Goal: Task Accomplishment & Management: Use online tool/utility

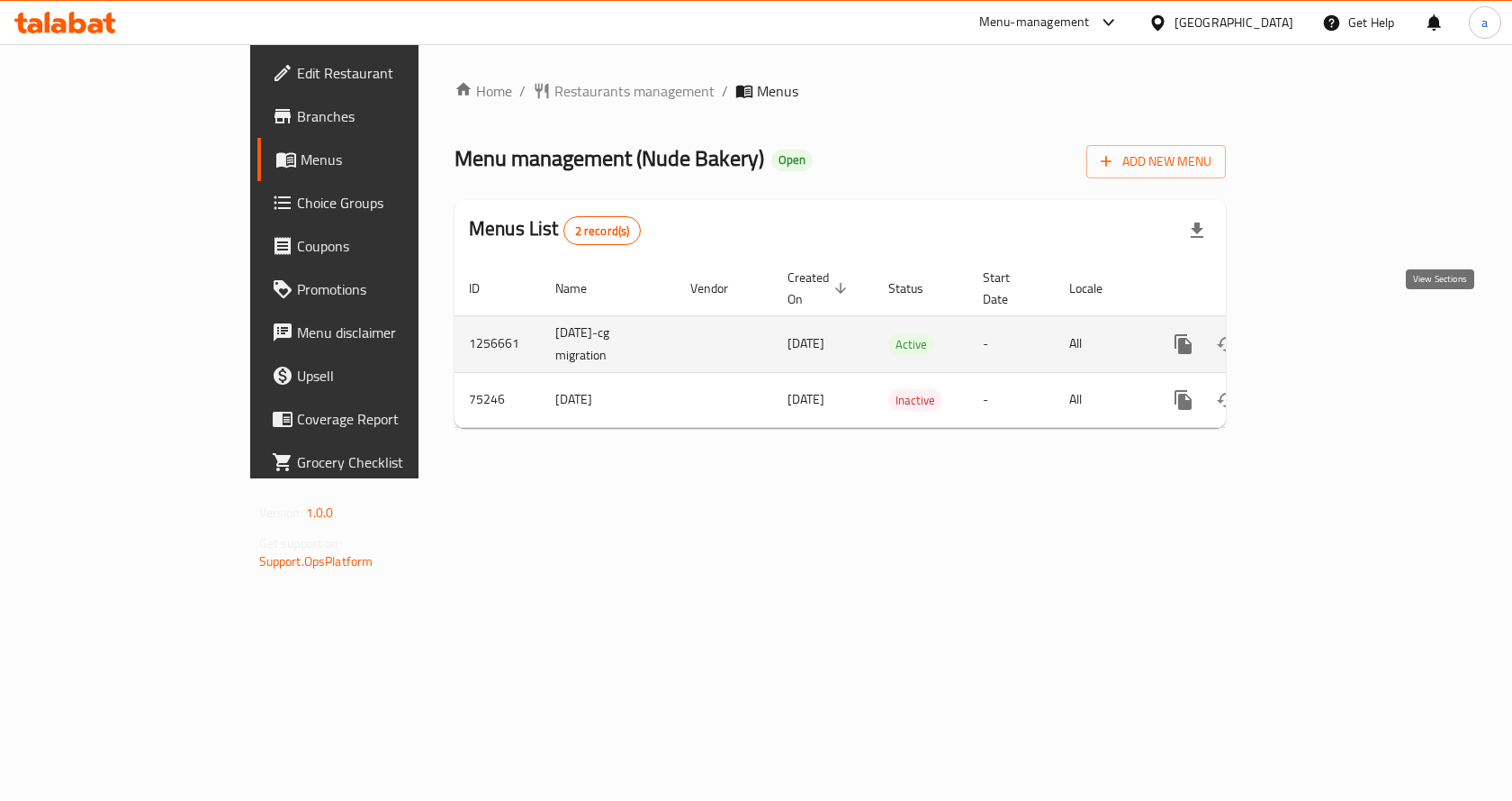
click at [1324, 334] on icon "enhanced table" at bounding box center [1313, 344] width 21 height 21
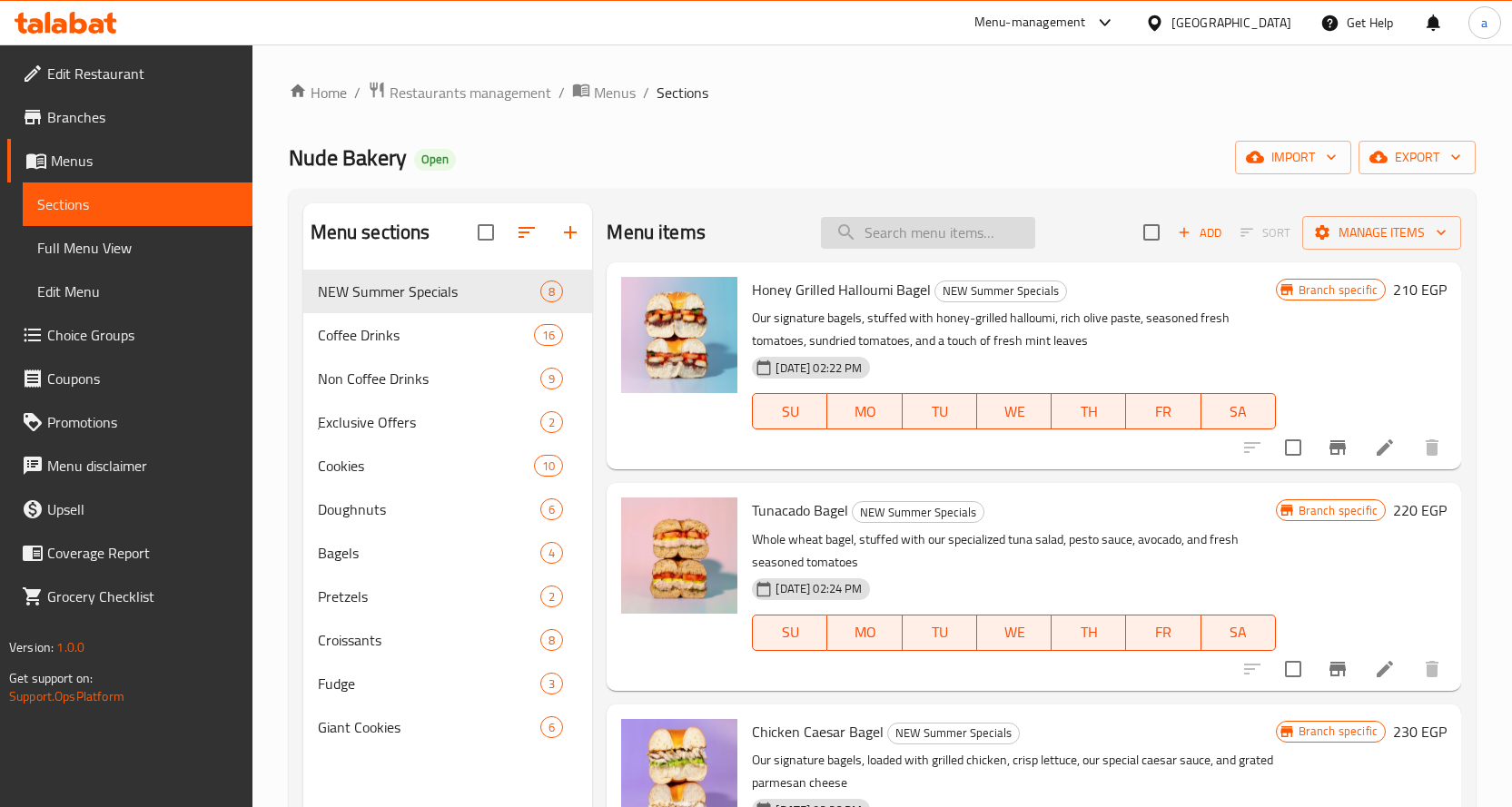
click at [925, 239] on input "search" at bounding box center [928, 233] width 214 height 32
paste input "Nutella Giant Cookie"
type input "Nutella Giant Cookie"
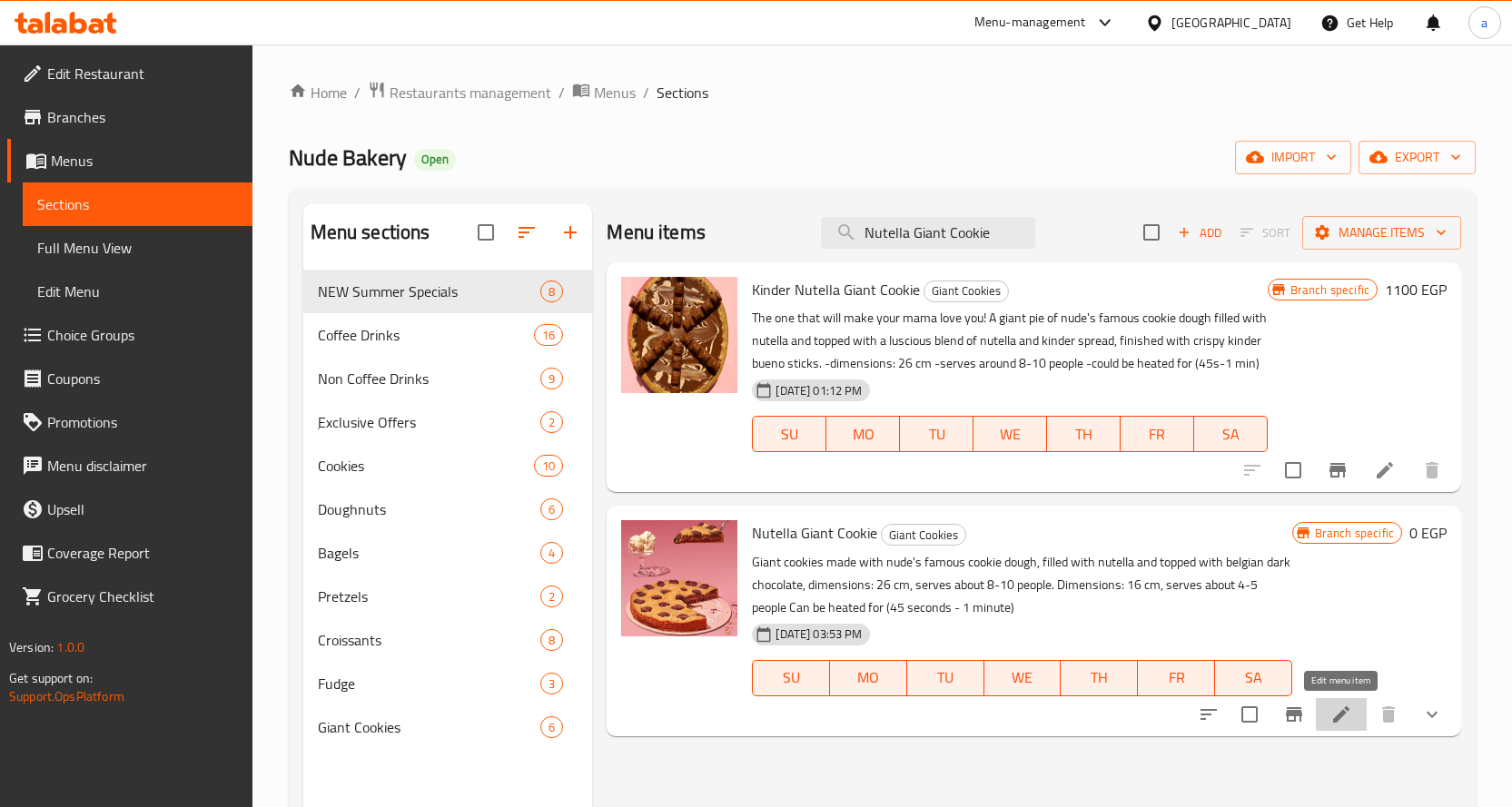
click at [1336, 718] on icon at bounding box center [1341, 714] width 17 height 17
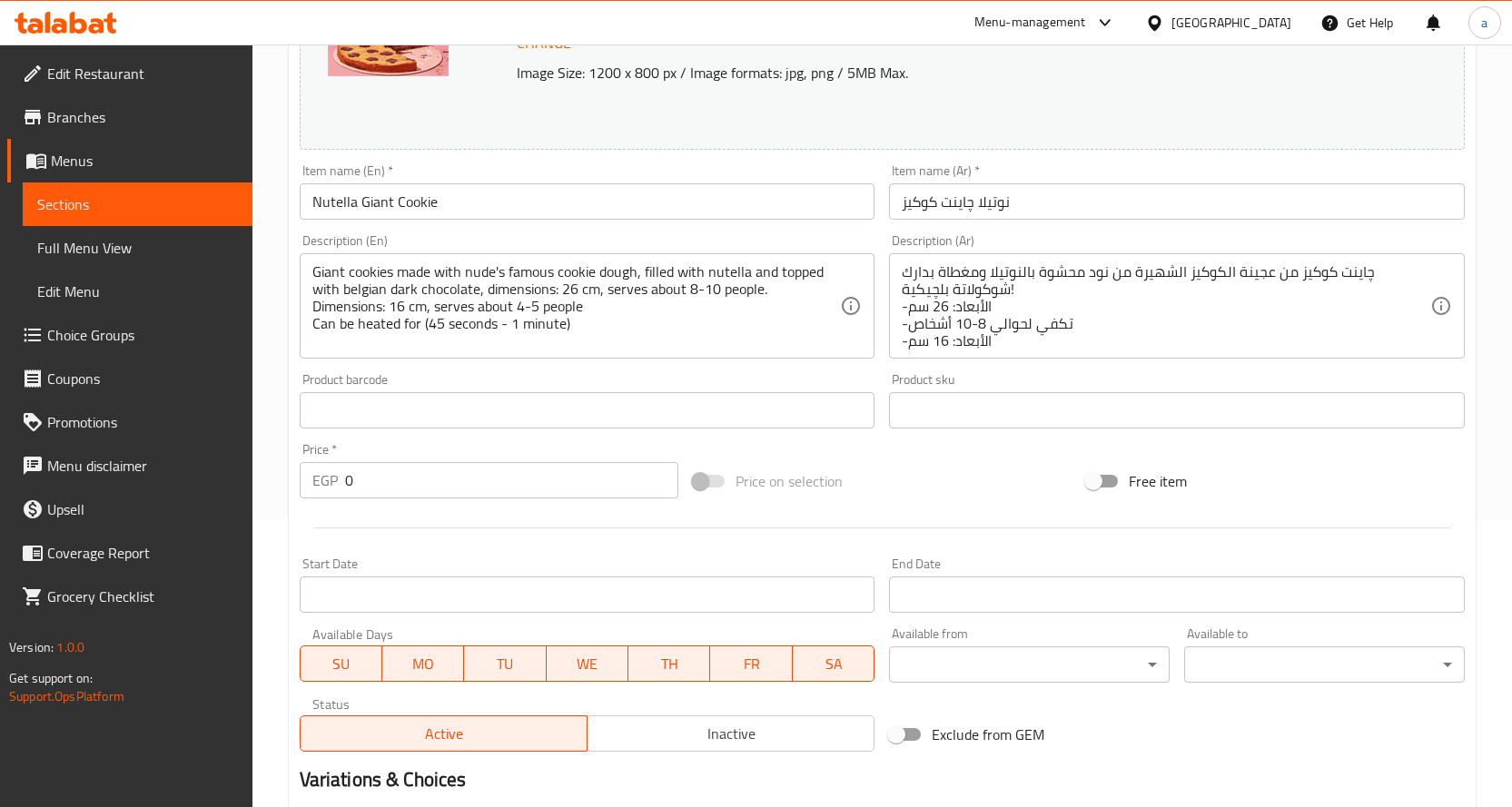
scroll to position [490, 0]
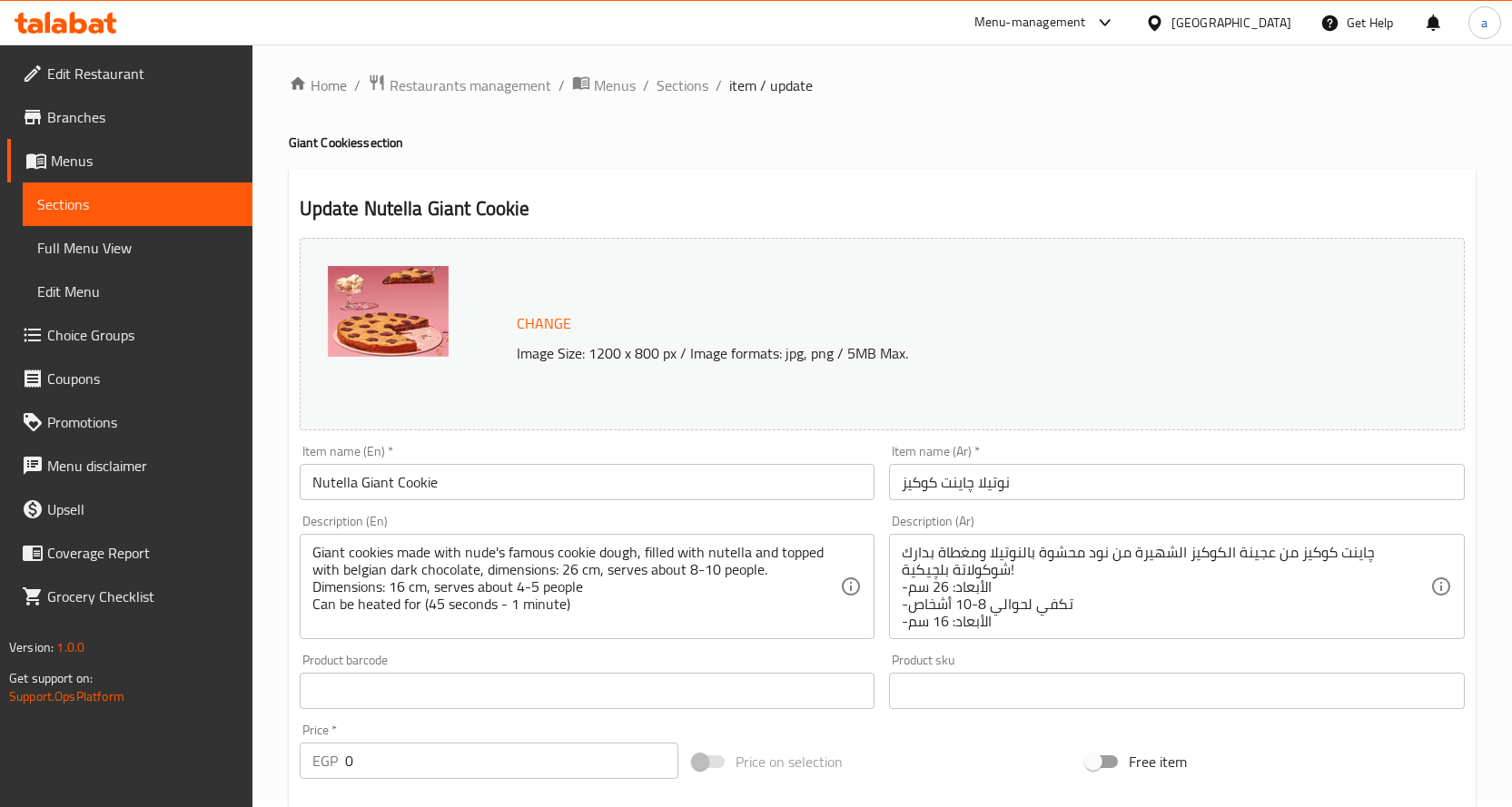
scroll to position [490, 0]
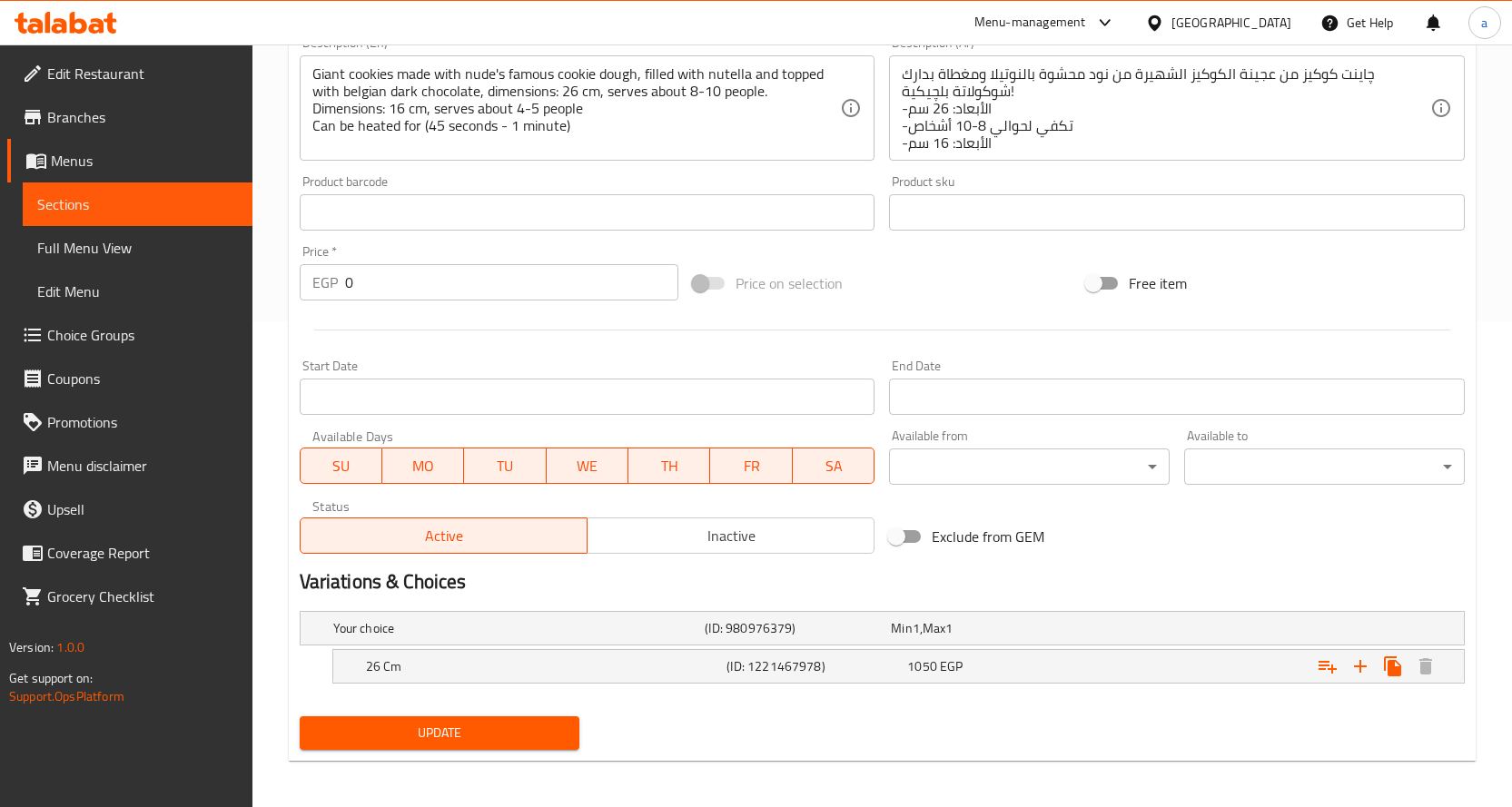
scroll to position [490, 0]
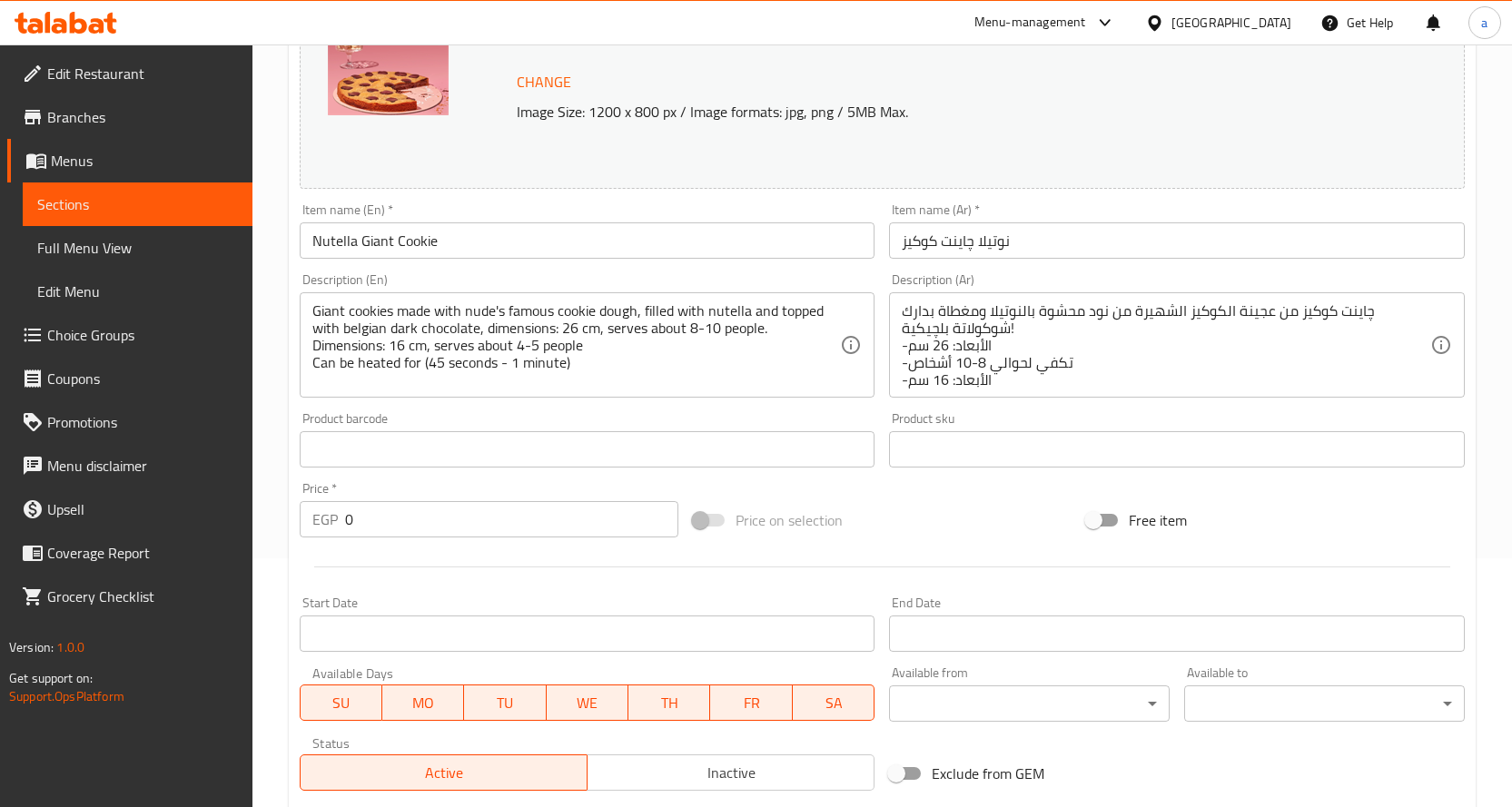
scroll to position [490, 0]
